Goal: Information Seeking & Learning: Learn about a topic

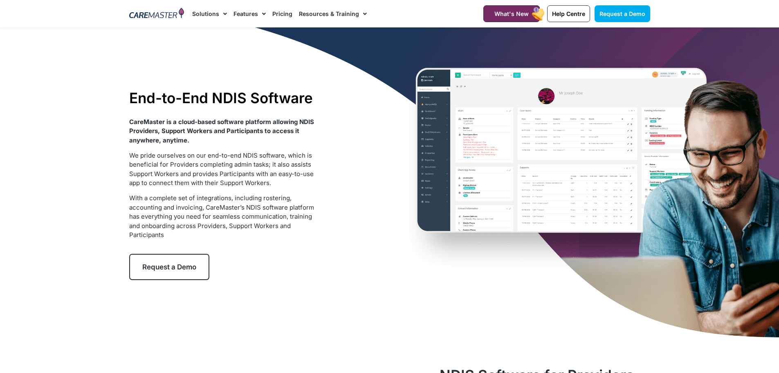
click at [242, 11] on link "Features" at bounding box center [250, 13] width 32 height 27
click at [242, 12] on link "Features" at bounding box center [250, 13] width 32 height 27
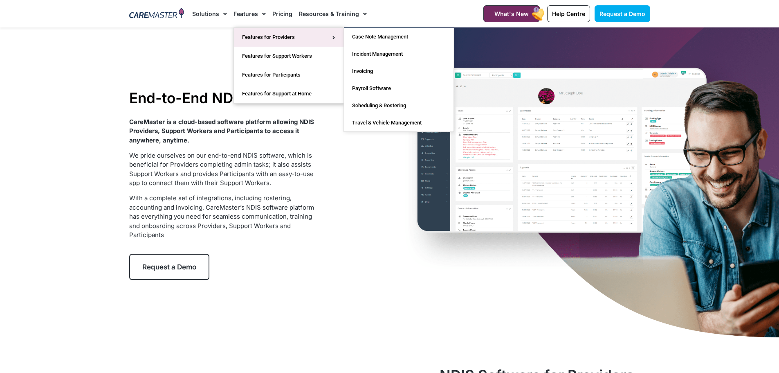
click at [247, 34] on link "Features for Providers" at bounding box center [289, 37] width 110 height 19
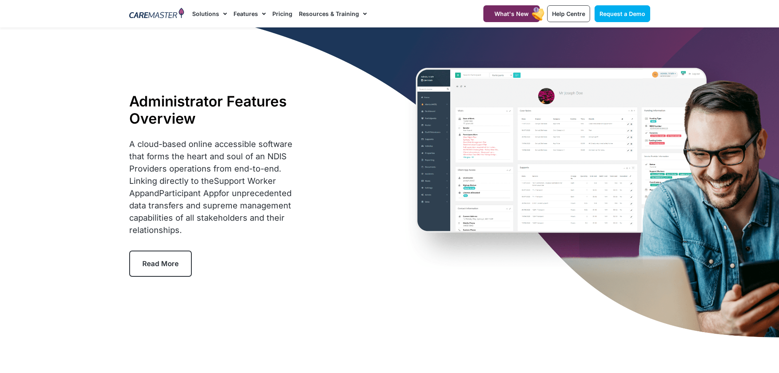
click at [173, 267] on span "Read More" at bounding box center [160, 263] width 36 height 8
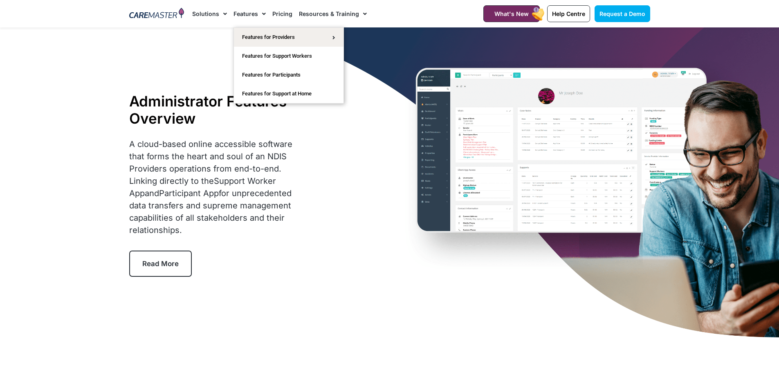
click at [248, 16] on link "Features" at bounding box center [250, 13] width 32 height 27
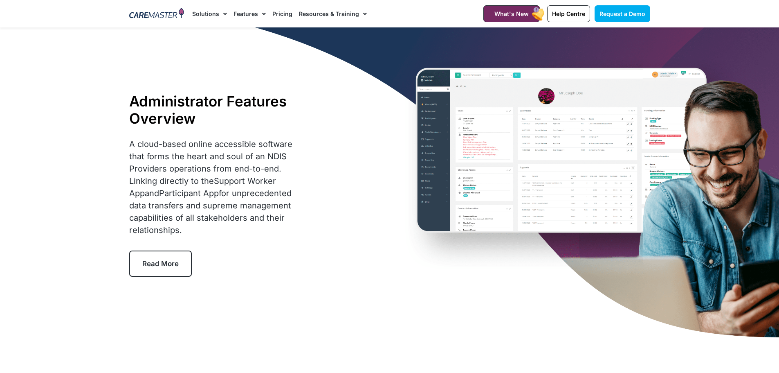
click at [248, 16] on link "Features" at bounding box center [250, 13] width 32 height 27
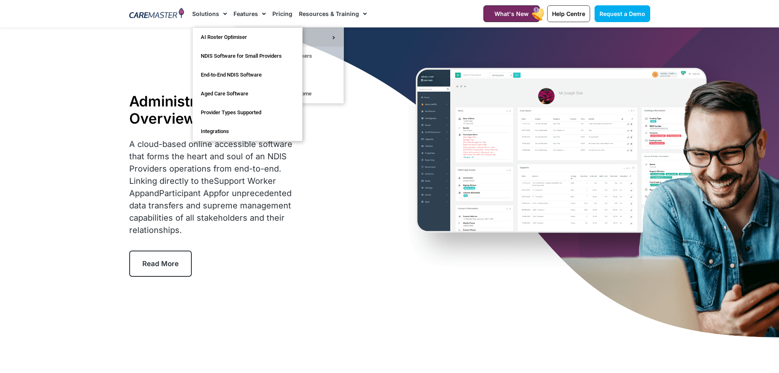
click at [216, 13] on link "Solutions" at bounding box center [209, 13] width 35 height 27
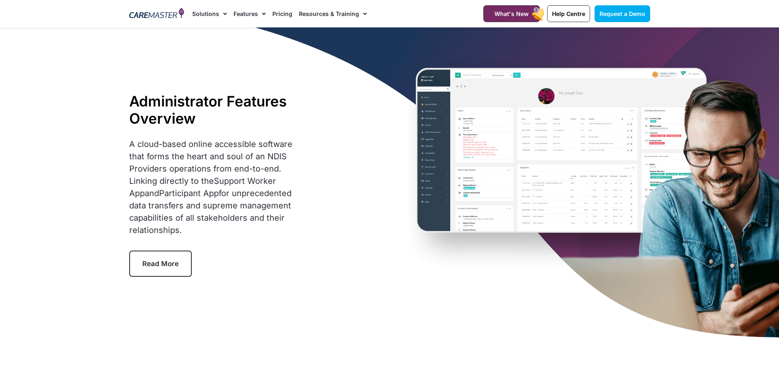
click at [216, 13] on link "Solutions" at bounding box center [209, 13] width 35 height 27
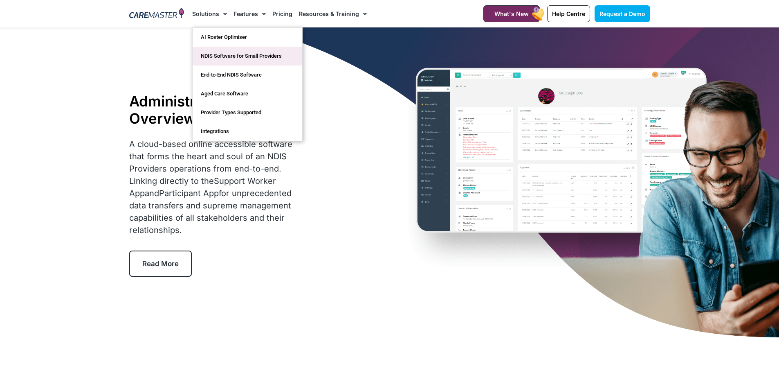
click at [215, 56] on link "NDIS Software for Small Providers" at bounding box center [248, 56] width 110 height 19
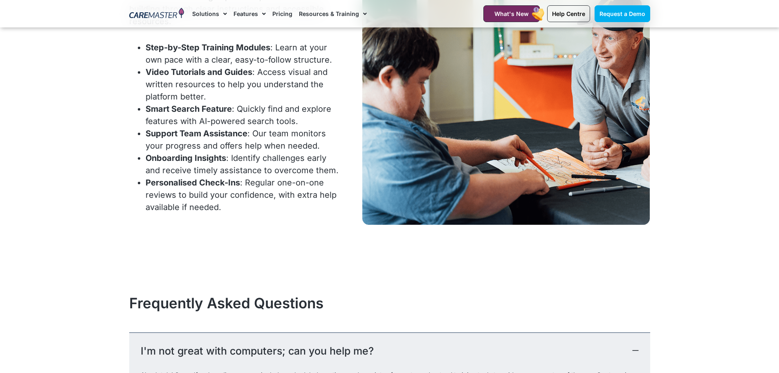
scroll to position [3435, 0]
